Goal: Task Accomplishment & Management: Manage account settings

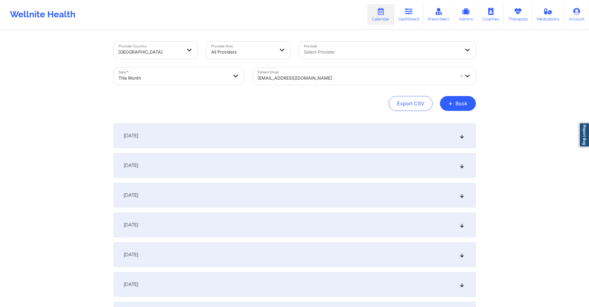
click at [332, 76] on div at bounding box center [356, 77] width 197 height 7
drag, startPoint x: 332, startPoint y: 76, endPoint x: 282, endPoint y: 78, distance: 50.1
click at [282, 78] on div at bounding box center [356, 77] width 197 height 7
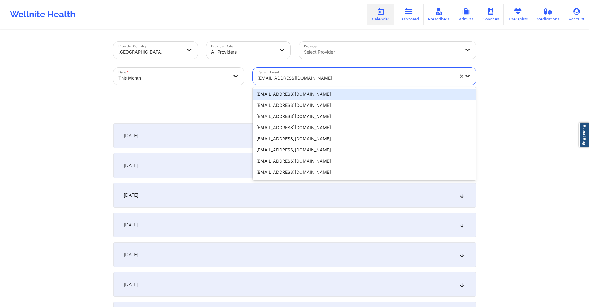
paste input "rlewis4597@gmail.com"
type input "rlewis4597@gmail.com"
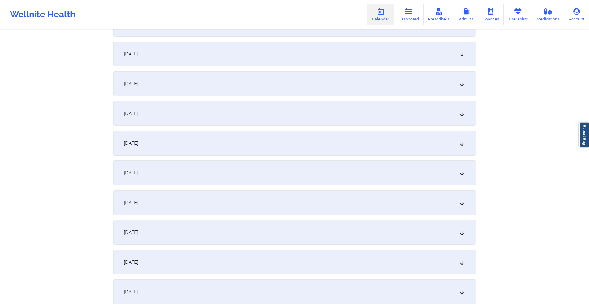
scroll to position [495, 0]
click at [240, 61] on div "October 15, 2025" at bounding box center [295, 56] width 363 height 25
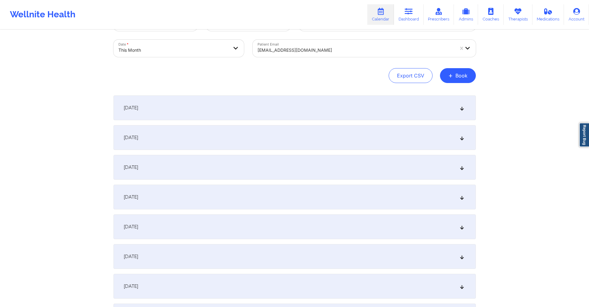
scroll to position [0, 0]
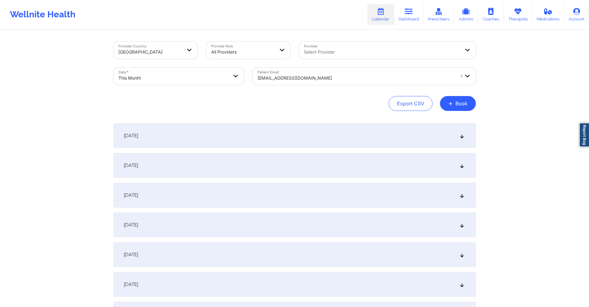
click at [349, 76] on div at bounding box center [356, 77] width 197 height 7
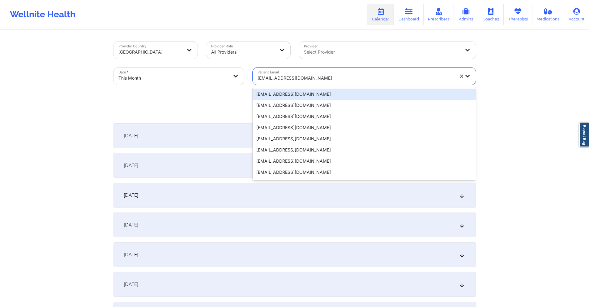
paste input "s.samanthasymons@gmail.com"
type input "s.samanthasymons@gmail.com"
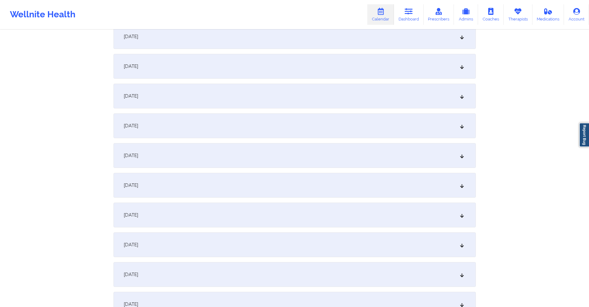
scroll to position [433, 0]
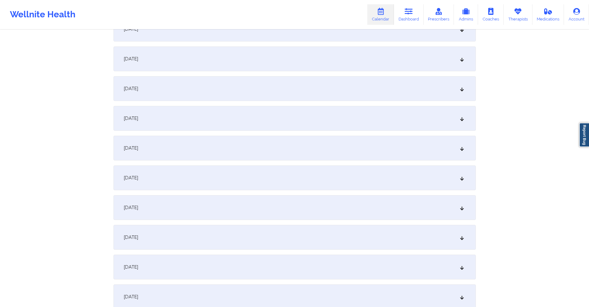
click at [275, 123] on div "October 15, 2025" at bounding box center [295, 118] width 363 height 25
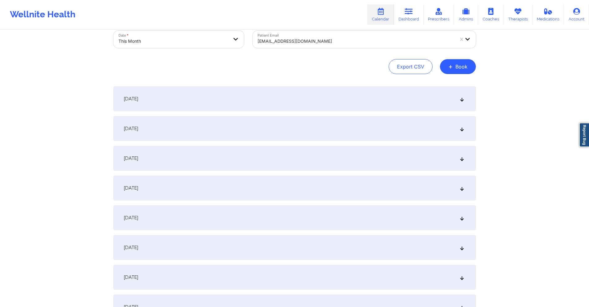
scroll to position [0, 0]
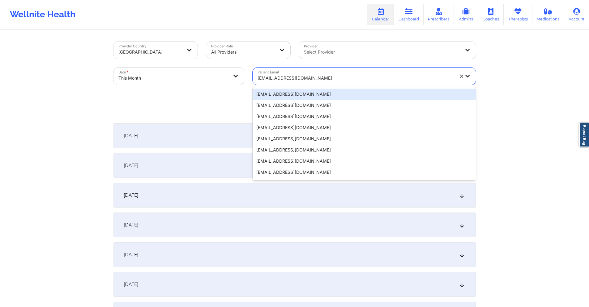
click at [353, 76] on div at bounding box center [356, 77] width 197 height 7
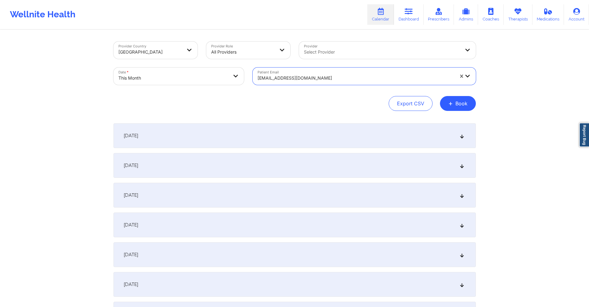
drag, startPoint x: 353, startPoint y: 76, endPoint x: 325, endPoint y: 76, distance: 28.2
click at [325, 76] on div at bounding box center [356, 77] width 197 height 7
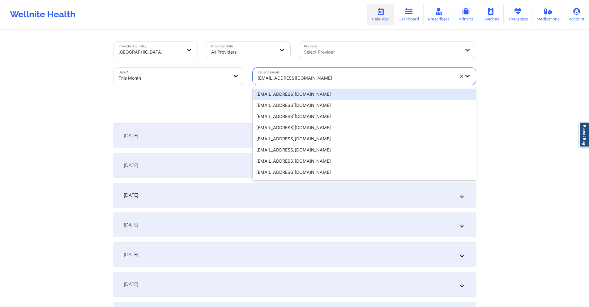
paste input "buckvrazel@gmail.com"
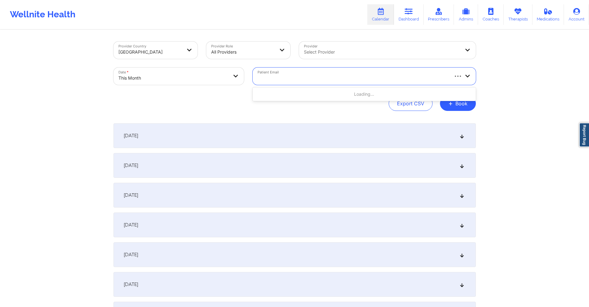
type input "buckvrazel@gmail.com"
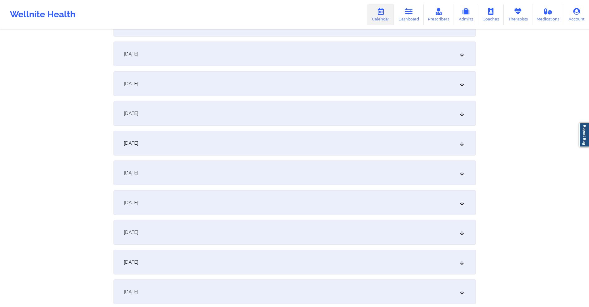
scroll to position [464, 0]
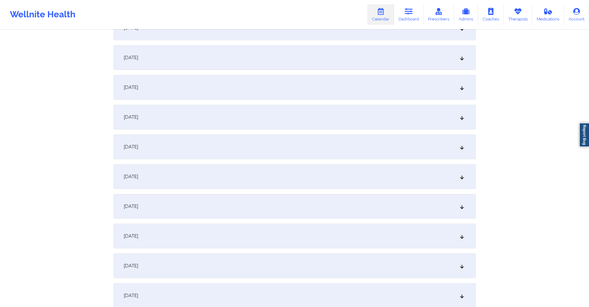
click at [229, 84] on div "October 15, 2025" at bounding box center [295, 87] width 363 height 25
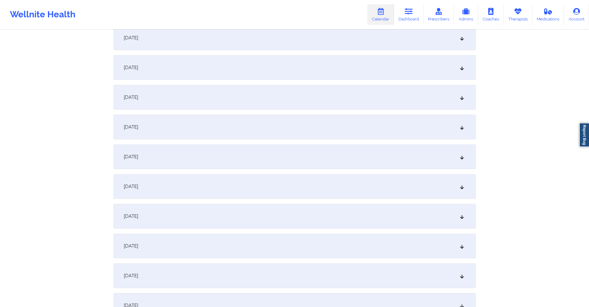
scroll to position [0, 0]
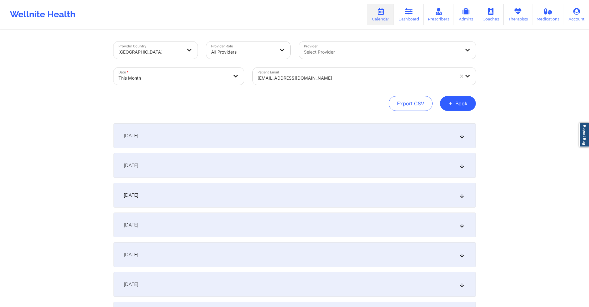
click at [336, 77] on div at bounding box center [356, 77] width 197 height 7
drag, startPoint x: 335, startPoint y: 77, endPoint x: 304, endPoint y: 76, distance: 31.9
click at [304, 76] on div at bounding box center [356, 77] width 197 height 7
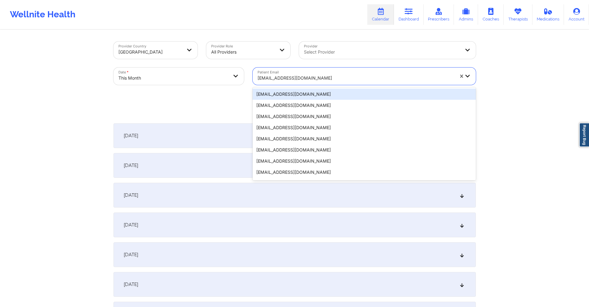
paste input "sb2creative4u@yahoo.com"
type input "sb2creative4u@yahoo.com"
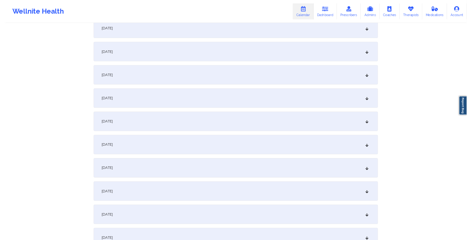
scroll to position [433, 0]
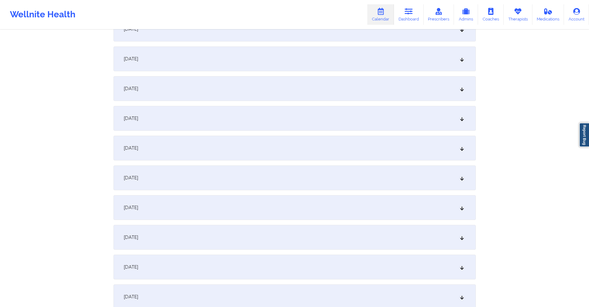
click at [268, 114] on div "October 15, 2025" at bounding box center [295, 118] width 363 height 25
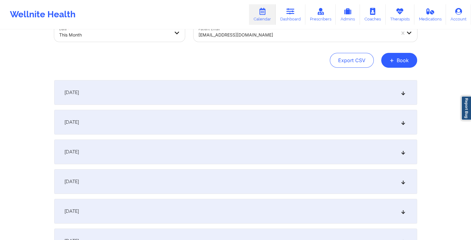
scroll to position [0, 0]
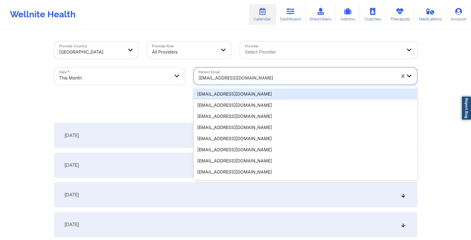
click at [228, 74] on div at bounding box center [296, 77] width 197 height 7
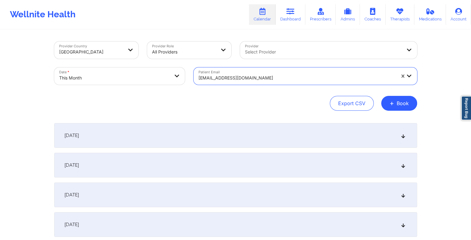
drag, startPoint x: 228, startPoint y: 74, endPoint x: 219, endPoint y: 79, distance: 10.1
click at [219, 79] on div at bounding box center [296, 77] width 197 height 7
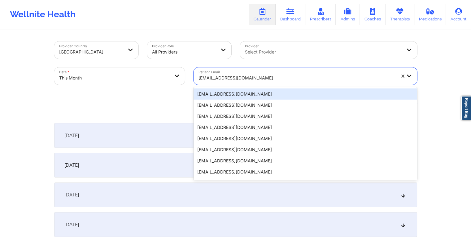
paste input "[EMAIL_ADDRESS][DOMAIN_NAME]"
type input "[EMAIL_ADDRESS][DOMAIN_NAME]"
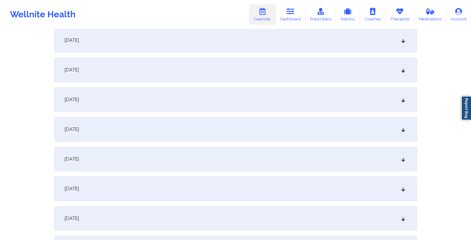
scroll to position [495, 0]
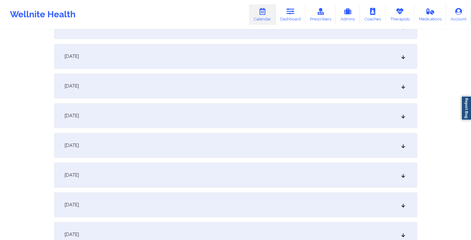
click at [164, 65] on div "October 15, 2025" at bounding box center [235, 56] width 363 height 25
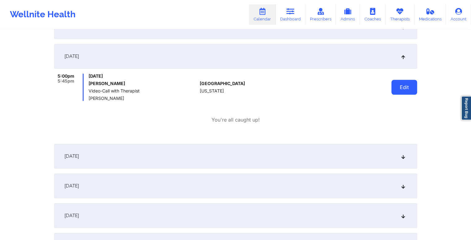
click at [400, 88] on button "Edit" at bounding box center [404, 87] width 26 height 15
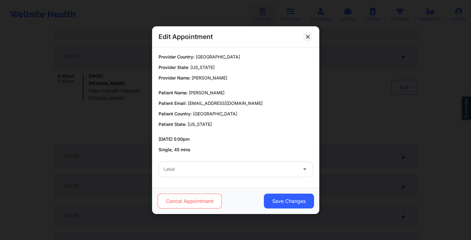
click at [196, 199] on button "Cancel Appointment" at bounding box center [189, 201] width 64 height 15
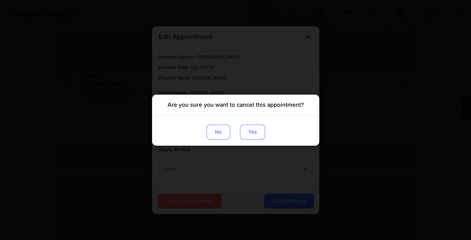
click at [256, 134] on button "Yes" at bounding box center [252, 131] width 25 height 15
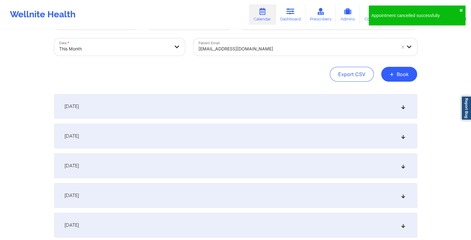
scroll to position [0, 0]
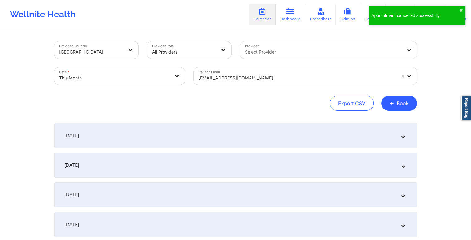
click at [254, 78] on div at bounding box center [296, 77] width 197 height 7
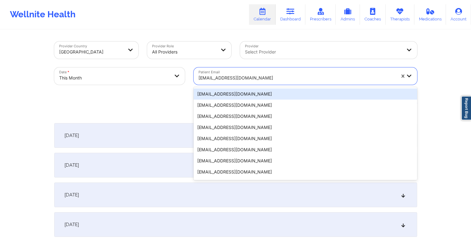
paste input "gbrs1983@gmail.com"
type input "gbrs1983@gmail.com"
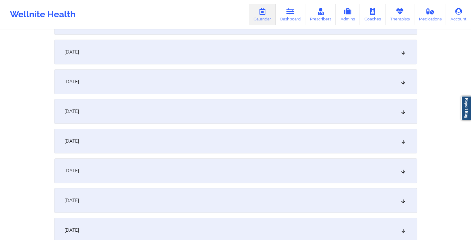
scroll to position [495, 0]
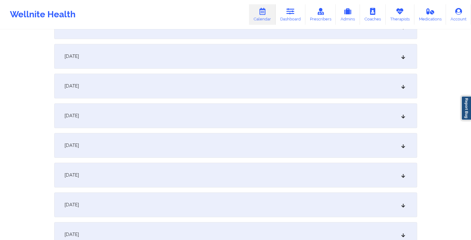
click at [228, 58] on div "October 15, 2025" at bounding box center [235, 56] width 363 height 25
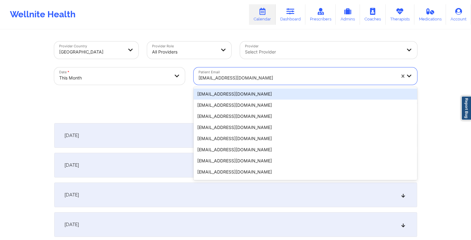
click at [254, 75] on div at bounding box center [296, 77] width 197 height 7
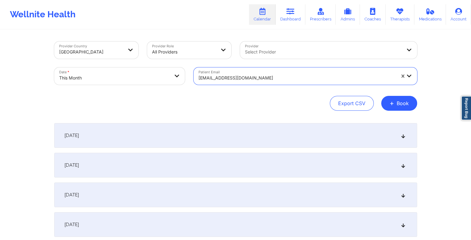
click at [254, 75] on div at bounding box center [296, 77] width 197 height 7
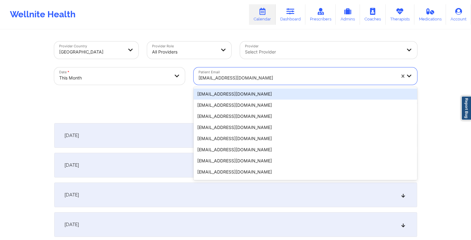
paste input "essie.alexander1719@gmail.com"
type input "essie.alexander1719@gmail.com"
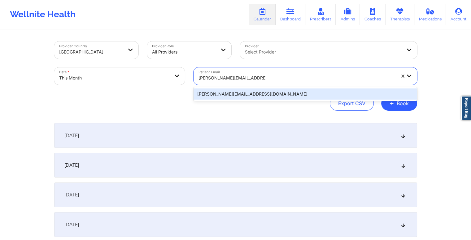
click at [283, 96] on div "essie.alexander1719@gmail.com" at bounding box center [304, 94] width 223 height 11
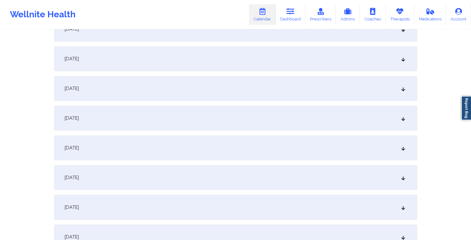
scroll to position [371, 0]
click at [230, 181] on div "October 15, 2025" at bounding box center [235, 180] width 363 height 25
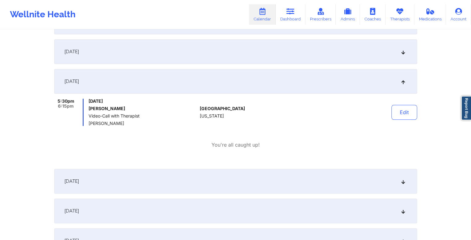
scroll to position [433, 0]
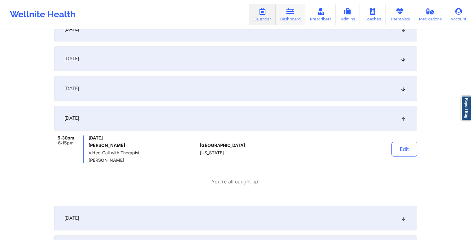
click at [296, 12] on link "Dashboard" at bounding box center [290, 14] width 30 height 20
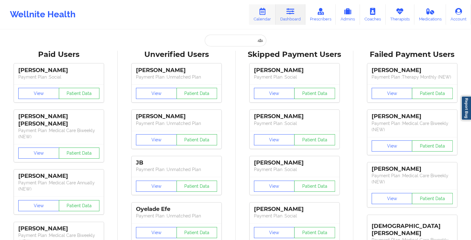
click at [265, 12] on icon at bounding box center [262, 11] width 8 height 7
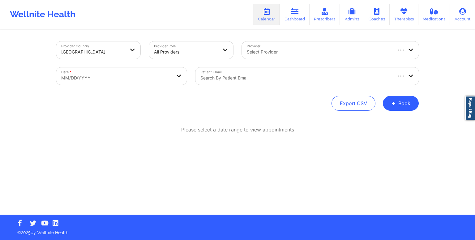
click at [169, 76] on body "Wellnite Health Calendar Dashboard Prescribers Admins Coaches Therapists Medica…" at bounding box center [237, 120] width 475 height 240
select select "2025-8"
select select "2025-9"
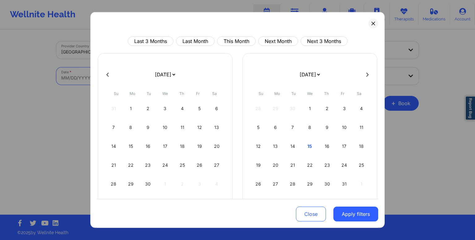
click at [241, 37] on button "This Month" at bounding box center [236, 41] width 39 height 9
select select "2025-9"
select select "2025-10"
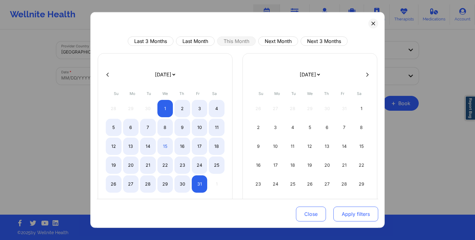
click at [352, 214] on button "Apply filters" at bounding box center [356, 214] width 45 height 15
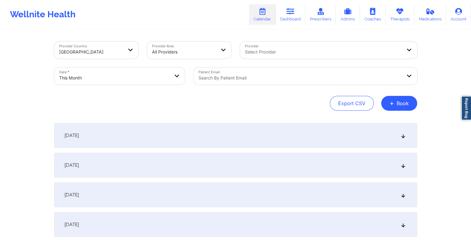
click at [253, 77] on div at bounding box center [299, 77] width 203 height 7
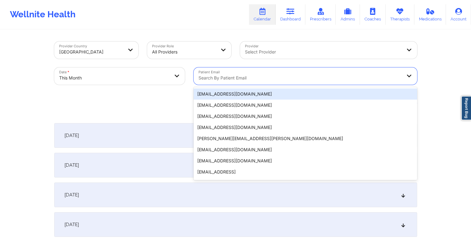
click at [235, 76] on div at bounding box center [299, 77] width 203 height 7
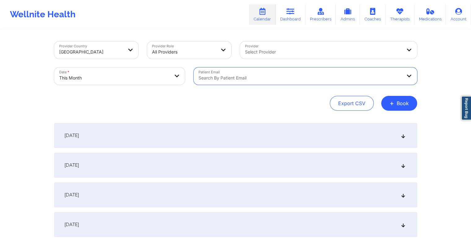
paste input "jaychris1031@yahoo.com"
type input "jaychris1031@yahoo.com"
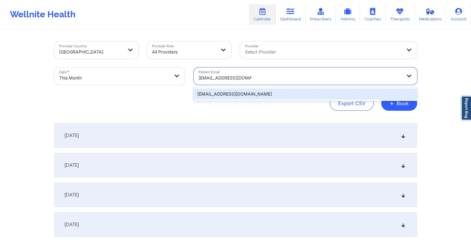
click at [246, 96] on div "jaychris1031@yahoo.com" at bounding box center [304, 94] width 223 height 11
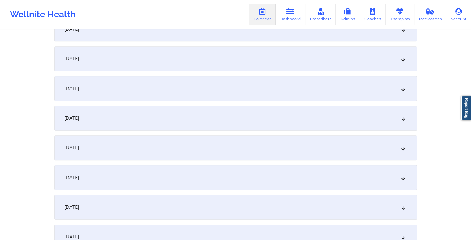
scroll to position [495, 0]
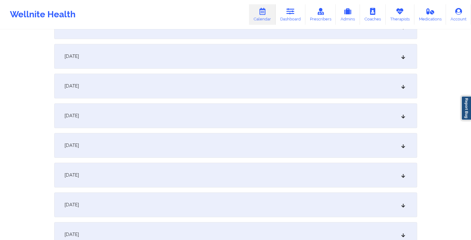
click at [227, 57] on div "October 15, 2025" at bounding box center [235, 56] width 363 height 25
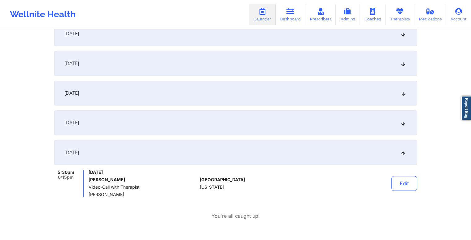
scroll to position [371, 0]
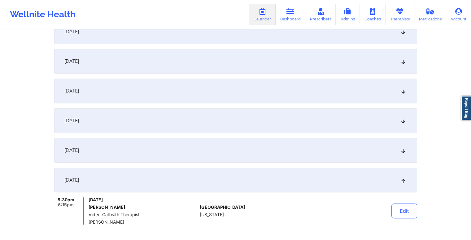
click at [205, 58] on div "October 11, 2025" at bounding box center [235, 61] width 363 height 25
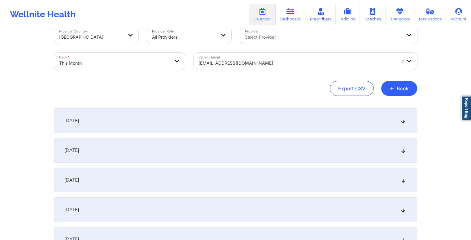
scroll to position [0, 0]
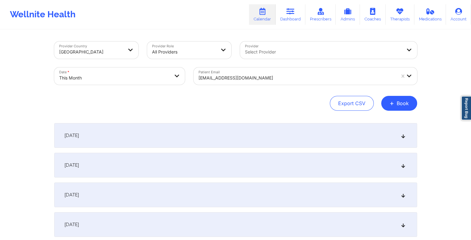
click at [254, 77] on div at bounding box center [296, 77] width 197 height 7
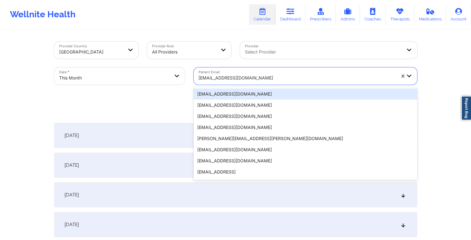
paste input "gbrs1983@gmail.com"
type input "gbrs1983@gmail.com"
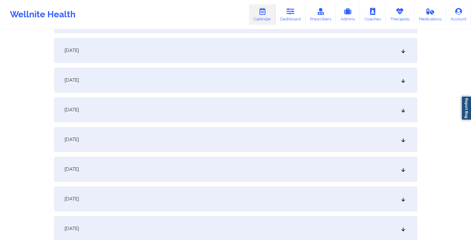
scroll to position [433, 0]
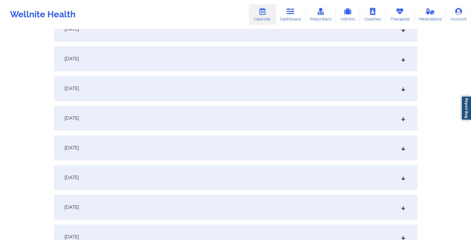
click at [161, 114] on div "October 15, 2025" at bounding box center [235, 118] width 363 height 25
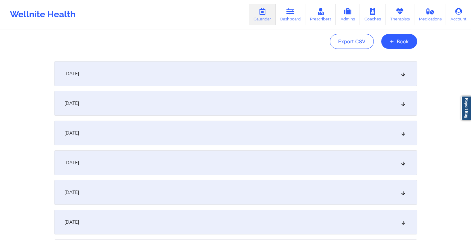
scroll to position [0, 0]
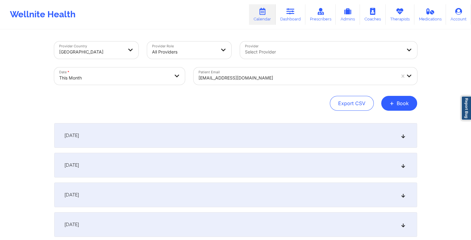
click at [254, 77] on div at bounding box center [296, 77] width 197 height 7
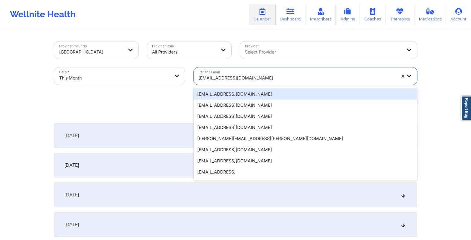
paste input "meli.g.miller@gmail.com"
type input "meli.g.miller@gmail.com"
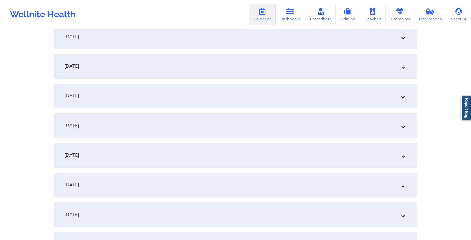
scroll to position [371, 0]
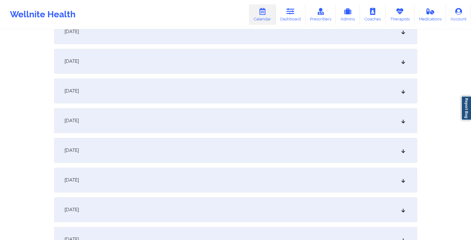
click at [219, 176] on div "October 15, 2025" at bounding box center [235, 180] width 363 height 25
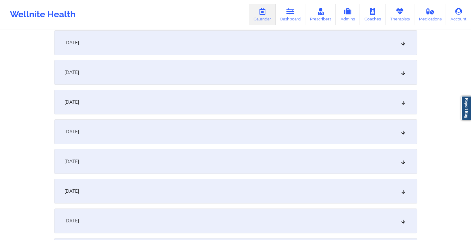
scroll to position [0, 0]
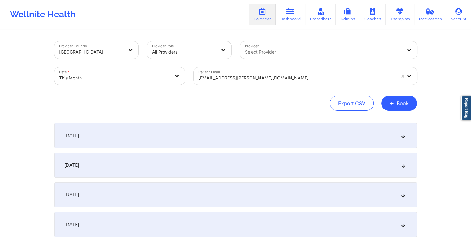
click at [254, 76] on div at bounding box center [296, 77] width 197 height 7
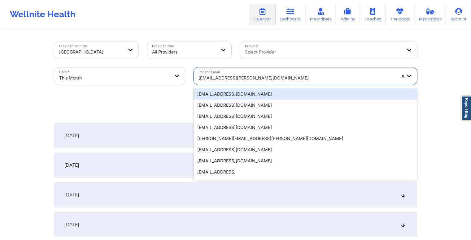
paste input "jtferrara@aol.com"
type input "jtferrara@aol.com"
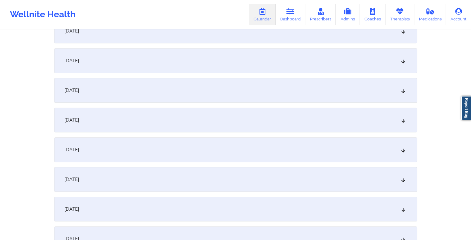
scroll to position [464, 0]
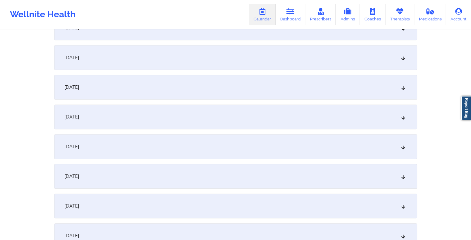
click at [220, 92] on div "October 15, 2025" at bounding box center [235, 87] width 363 height 25
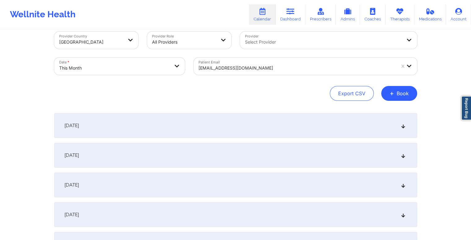
scroll to position [0, 0]
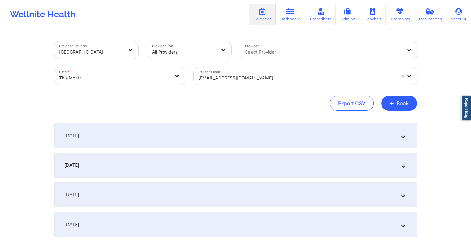
click at [261, 73] on div "jtferrara@aol.com" at bounding box center [296, 78] width 197 height 14
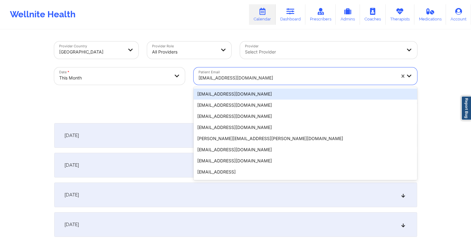
paste input "o.galli@icloud.com"
type input "o.galli@icloud.com"
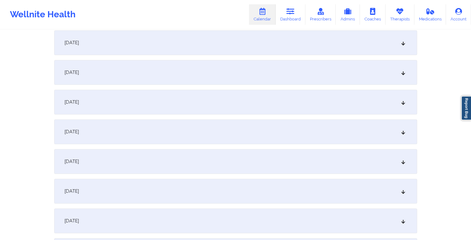
scroll to position [402, 0]
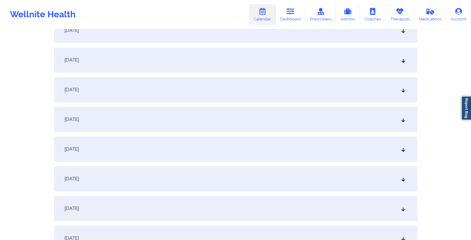
click at [162, 152] on div "October 15, 2025" at bounding box center [235, 149] width 363 height 25
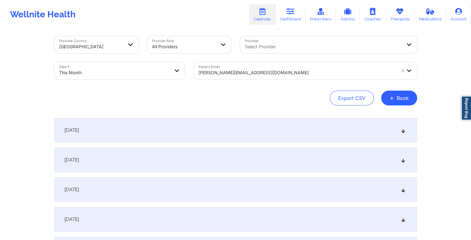
scroll to position [0, 0]
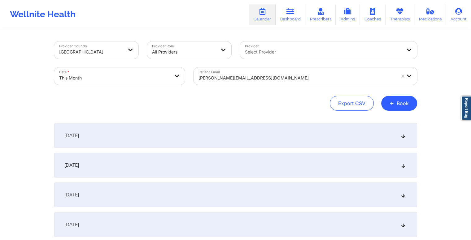
click at [256, 79] on div at bounding box center [296, 77] width 197 height 7
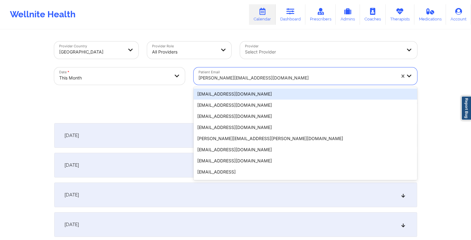
paste input "leyri1013@gmail.com"
type input "leyri1013@gmail.com"
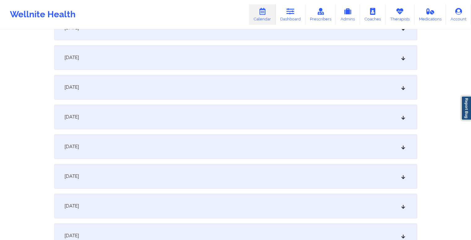
scroll to position [371, 0]
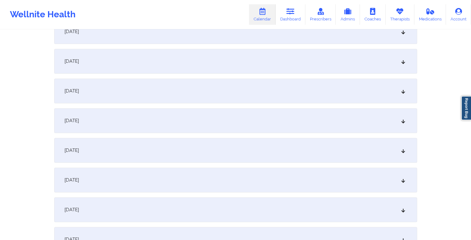
drag, startPoint x: 209, startPoint y: 178, endPoint x: 232, endPoint y: 140, distance: 44.0
click at [209, 178] on div "October 15, 2025" at bounding box center [235, 180] width 363 height 25
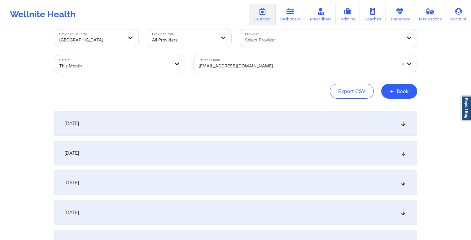
scroll to position [0, 0]
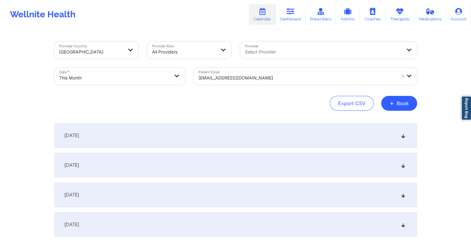
click at [245, 80] on div at bounding box center [296, 77] width 197 height 7
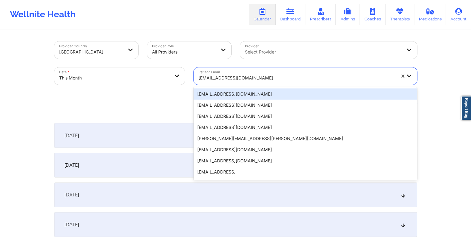
paste input "isiguenza98@gmail.com"
type input "isiguenza98@gmail.com"
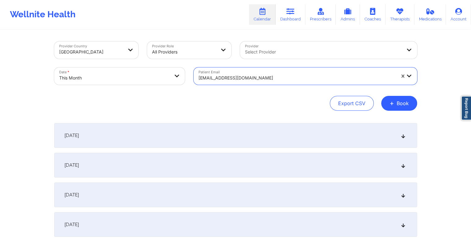
click at [245, 77] on div at bounding box center [296, 77] width 197 height 7
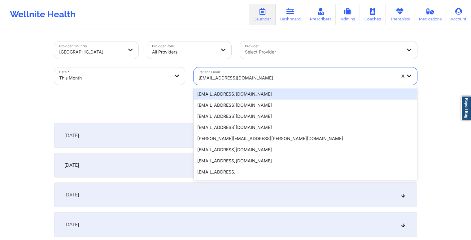
paste input "isiguenza98@gmail.com"
type input "isiguenza98@gmail.com"
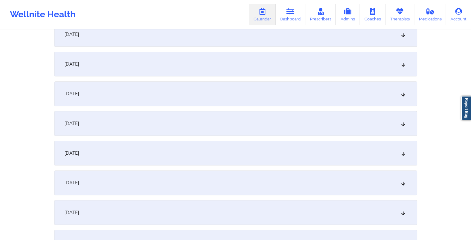
scroll to position [464, 0]
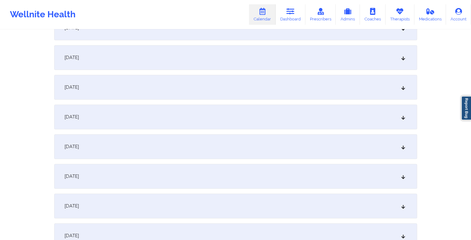
click at [196, 81] on div "October 15, 2025" at bounding box center [235, 87] width 363 height 25
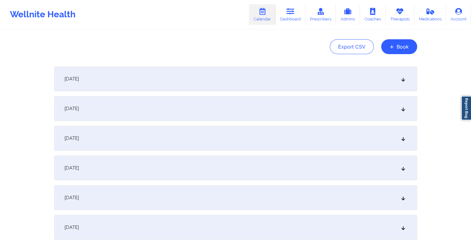
scroll to position [0, 0]
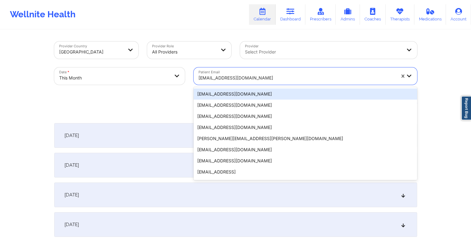
click at [263, 78] on div at bounding box center [296, 77] width 197 height 7
paste input "mrbwestbrook3@gmail.com"
type input "mrbwestbrook3@gmail.com"
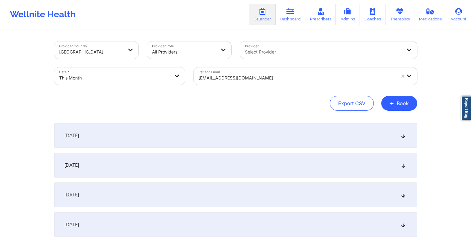
click at [263, 78] on div at bounding box center [296, 77] width 197 height 7
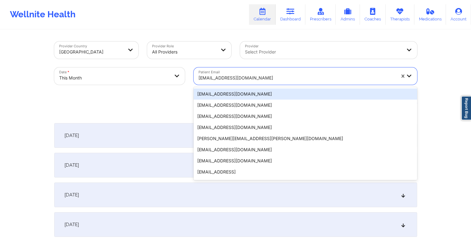
paste input "mrbwestbrook3@gmail.com"
type input "mrbwestbrook3@gmail.com"
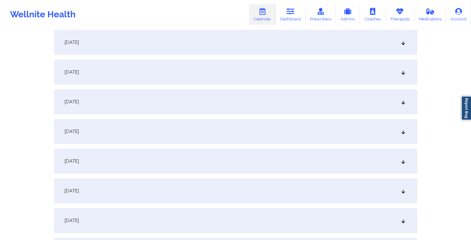
scroll to position [464, 0]
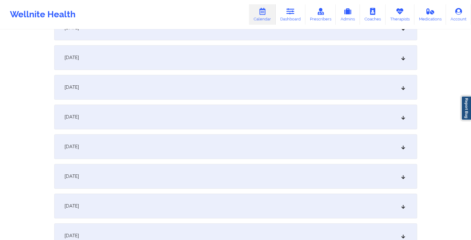
click at [206, 94] on div "October 15, 2025" at bounding box center [235, 87] width 363 height 25
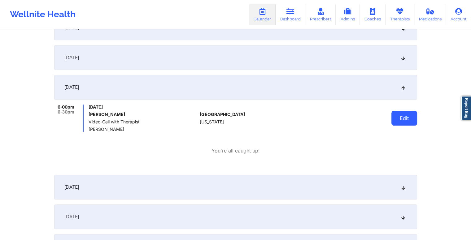
click at [400, 115] on button "Edit" at bounding box center [404, 118] width 26 height 15
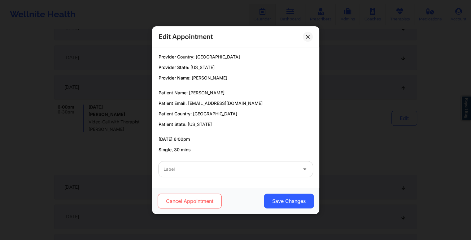
click at [196, 200] on button "Cancel Appointment" at bounding box center [189, 201] width 64 height 15
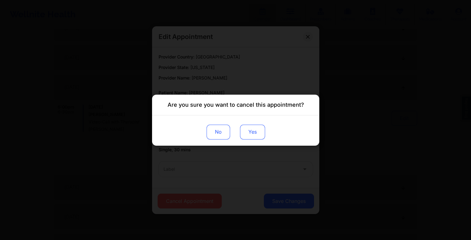
click at [248, 130] on button "Yes" at bounding box center [252, 131] width 25 height 15
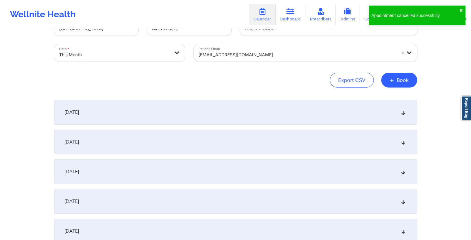
scroll to position [0, 0]
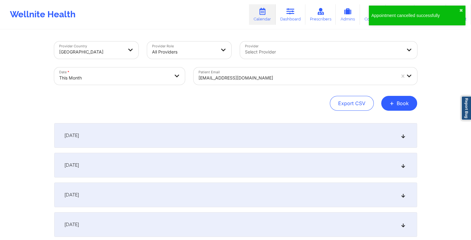
click at [265, 78] on div at bounding box center [296, 77] width 197 height 7
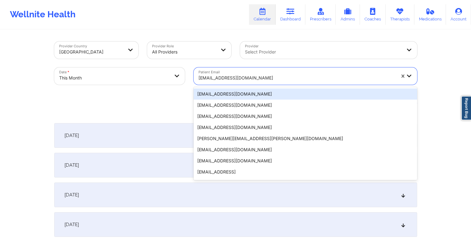
paste input "annkshy99@gmail.com"
type input "annkshy99@gmail.com"
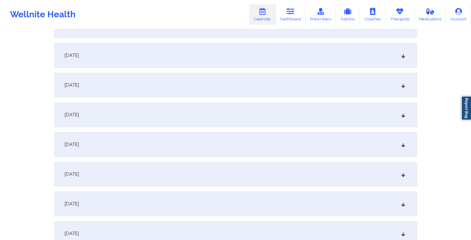
scroll to position [402, 0]
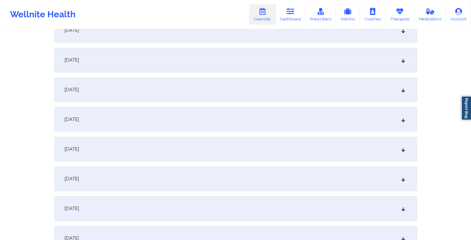
click at [169, 152] on div "October 15, 2025" at bounding box center [235, 149] width 363 height 25
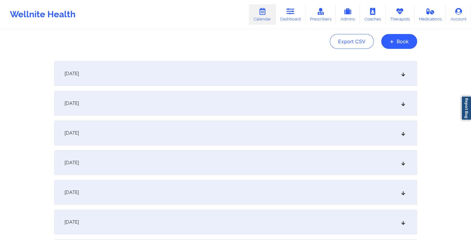
scroll to position [0, 0]
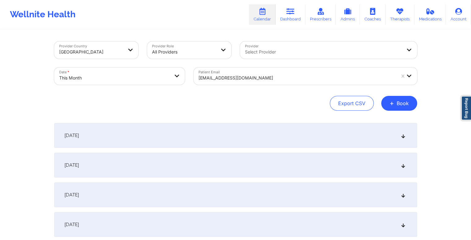
click at [249, 76] on div at bounding box center [296, 77] width 197 height 7
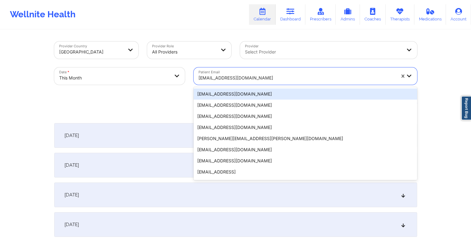
paste input "slrazzano29@gmail.com"
type input "slrazzano29@gmail.com"
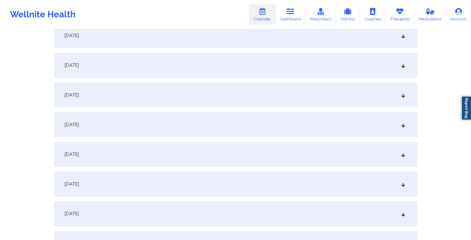
scroll to position [433, 0]
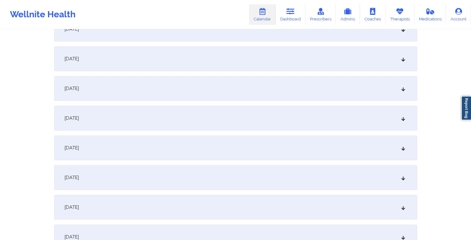
click at [226, 116] on div "October 15, 2025" at bounding box center [235, 118] width 363 height 25
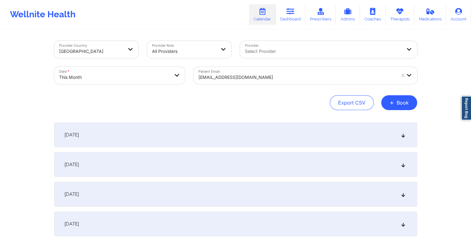
scroll to position [0, 0]
click at [253, 77] on div at bounding box center [296, 77] width 197 height 7
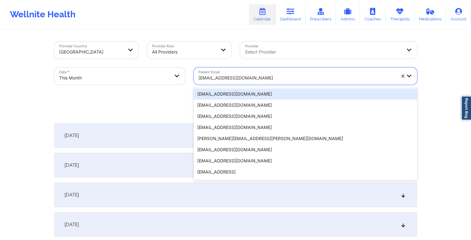
paste input "ndroesch6@gmail.com"
type input "ndroesch6@gmail.com"
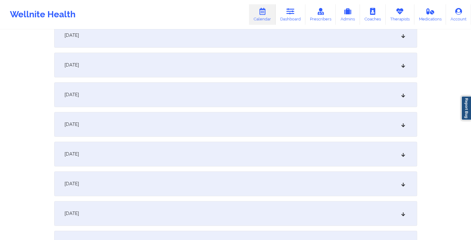
scroll to position [433, 0]
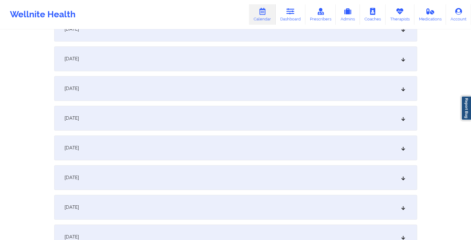
click at [220, 108] on div "October 15, 2025" at bounding box center [235, 118] width 363 height 25
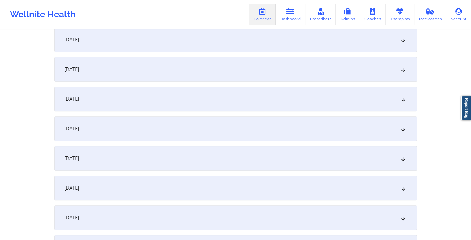
scroll to position [31, 0]
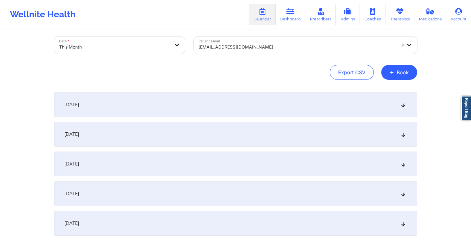
click at [291, 44] on div at bounding box center [296, 46] width 197 height 7
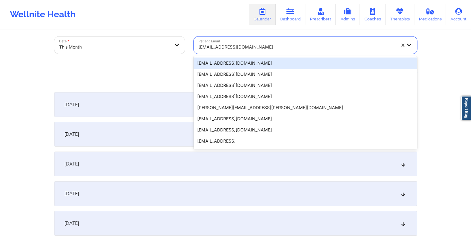
paste input "terylglover69@gmail.com"
type input "terylglover69@gmail.com"
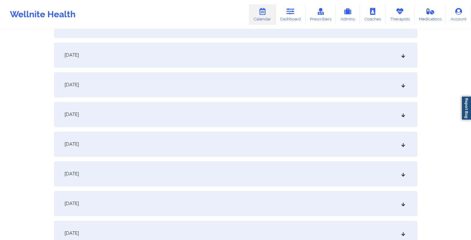
scroll to position [433, 0]
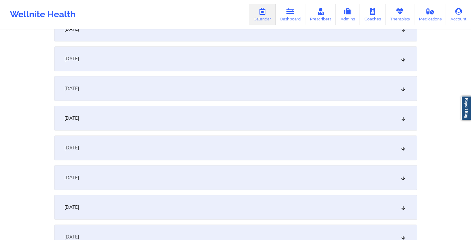
click at [183, 119] on div "October 15, 2025" at bounding box center [235, 118] width 363 height 25
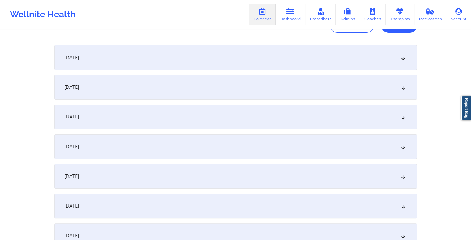
scroll to position [0, 0]
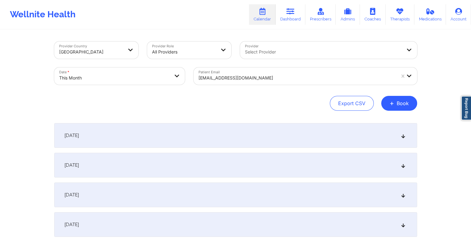
click at [273, 76] on div at bounding box center [296, 77] width 197 height 7
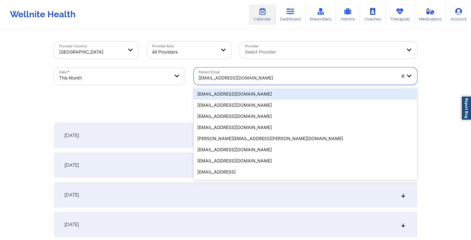
paste input "spinelli26@aol.com"
type input "spinelli26@aol.com"
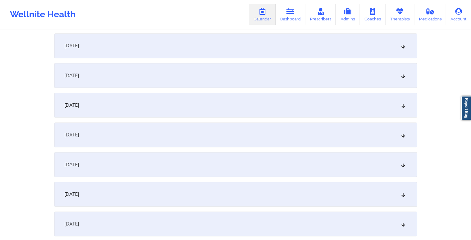
scroll to position [495, 0]
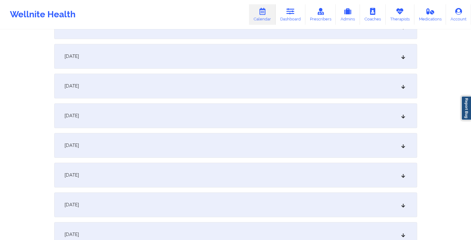
click at [228, 62] on div "October 15, 2025" at bounding box center [235, 56] width 363 height 25
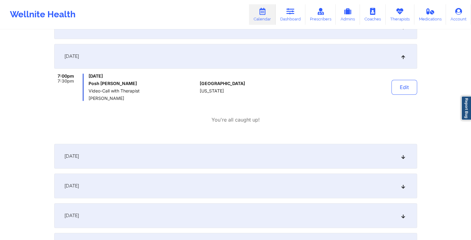
click at [229, 149] on div "October 16, 2025" at bounding box center [235, 156] width 363 height 25
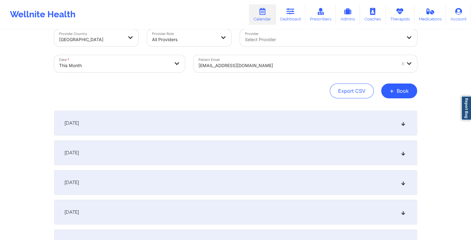
scroll to position [0, 0]
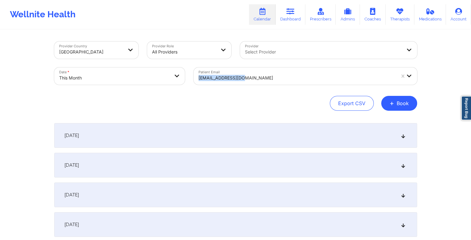
drag, startPoint x: 257, startPoint y: 66, endPoint x: 252, endPoint y: 71, distance: 7.5
click at [254, 68] on div "Patient Email spinelli26@aol.com" at bounding box center [305, 76] width 232 height 26
click at [251, 72] on div "spinelli26@aol.com" at bounding box center [296, 78] width 197 height 14
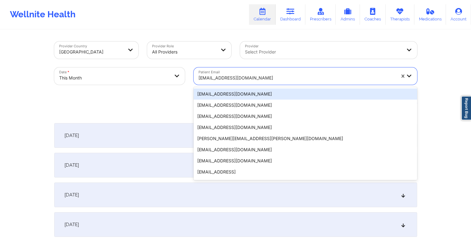
paste input "chezuk1@aol.com"
type input "chezuk1@aol.com"
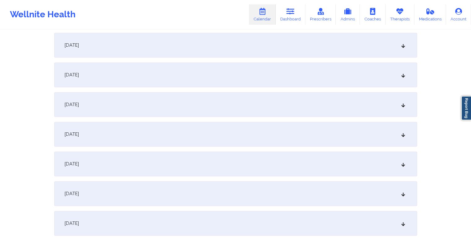
scroll to position [495, 0]
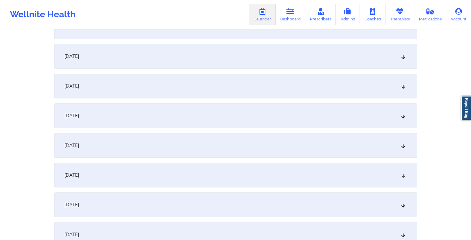
click at [190, 55] on div "October 15, 2025" at bounding box center [235, 56] width 363 height 25
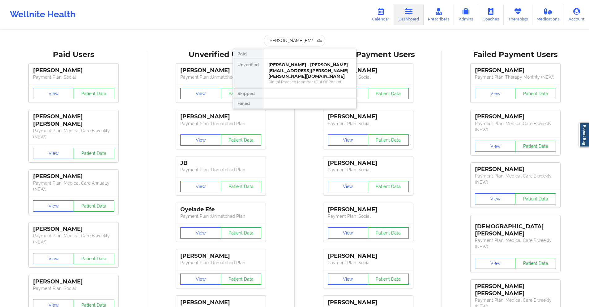
click at [303, 42] on input "[PERSON_NAME][EMAIL_ADDRESS][PERSON_NAME][PERSON_NAME][DOMAIN_NAME]" at bounding box center [294, 41] width 61 height 12
type input "[EMAIL_ADDRESS][DOMAIN_NAME]"
click at [323, 67] on div "[PERSON_NAME] - [EMAIL_ADDRESS][DOMAIN_NAME]" at bounding box center [310, 67] width 83 height 11
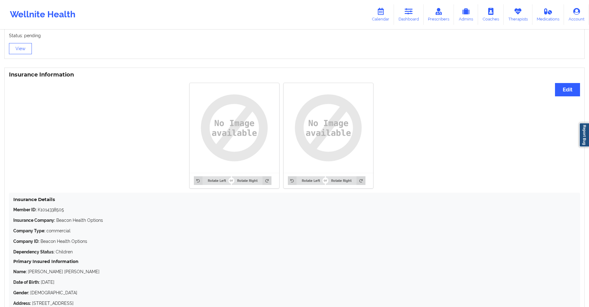
scroll to position [464, 0]
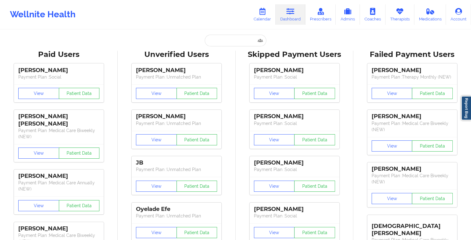
type input "[EMAIL_ADDRESS][DOMAIN_NAME]"
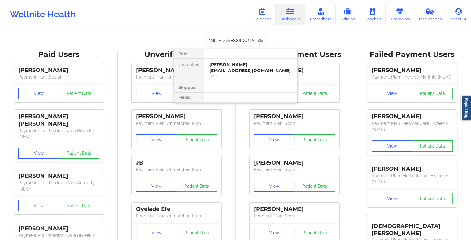
click at [246, 66] on div "[PERSON_NAME] - [EMAIL_ADDRESS][DOMAIN_NAME]" at bounding box center [250, 67] width 83 height 11
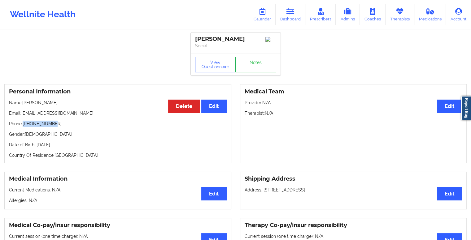
drag, startPoint x: 66, startPoint y: 125, endPoint x: 24, endPoint y: 128, distance: 41.8
click at [24, 127] on p "Phone: [PHONE_NUMBER]" at bounding box center [118, 124] width 218 height 6
copy p "[PHONE_NUMBER]"
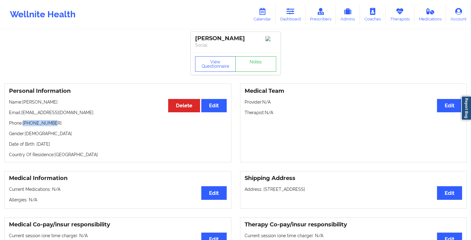
scroll to position [0, 0]
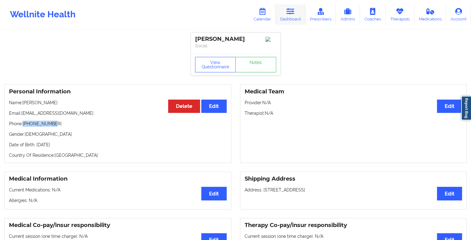
click at [292, 11] on icon at bounding box center [290, 11] width 8 height 7
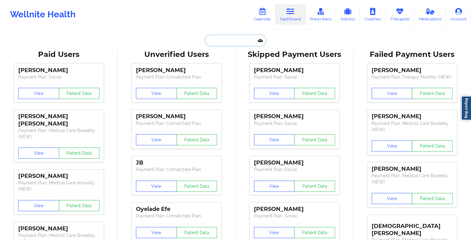
click at [222, 42] on input "text" at bounding box center [235, 41] width 61 height 12
paste input "slrazzano29@gmail.com"
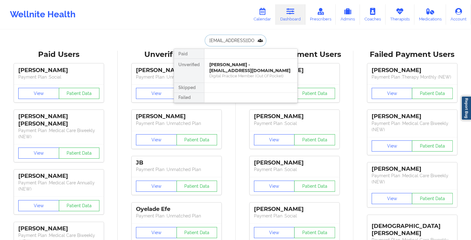
type input "slrazzano29@gmail.com"
